Goal: Navigation & Orientation: Find specific page/section

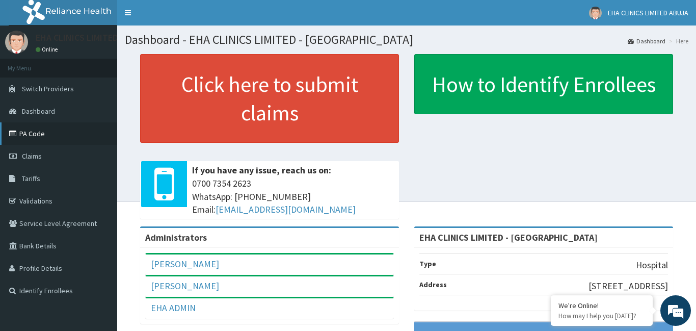
click at [42, 141] on link "PA Code" at bounding box center [58, 133] width 117 height 22
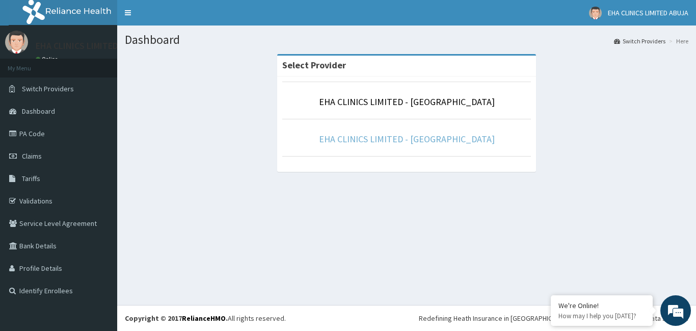
click at [410, 140] on link "EHA CLINICS LIMITED - [GEOGRAPHIC_DATA]" at bounding box center [407, 139] width 176 height 12
